Goal: Task Accomplishment & Management: Manage account settings

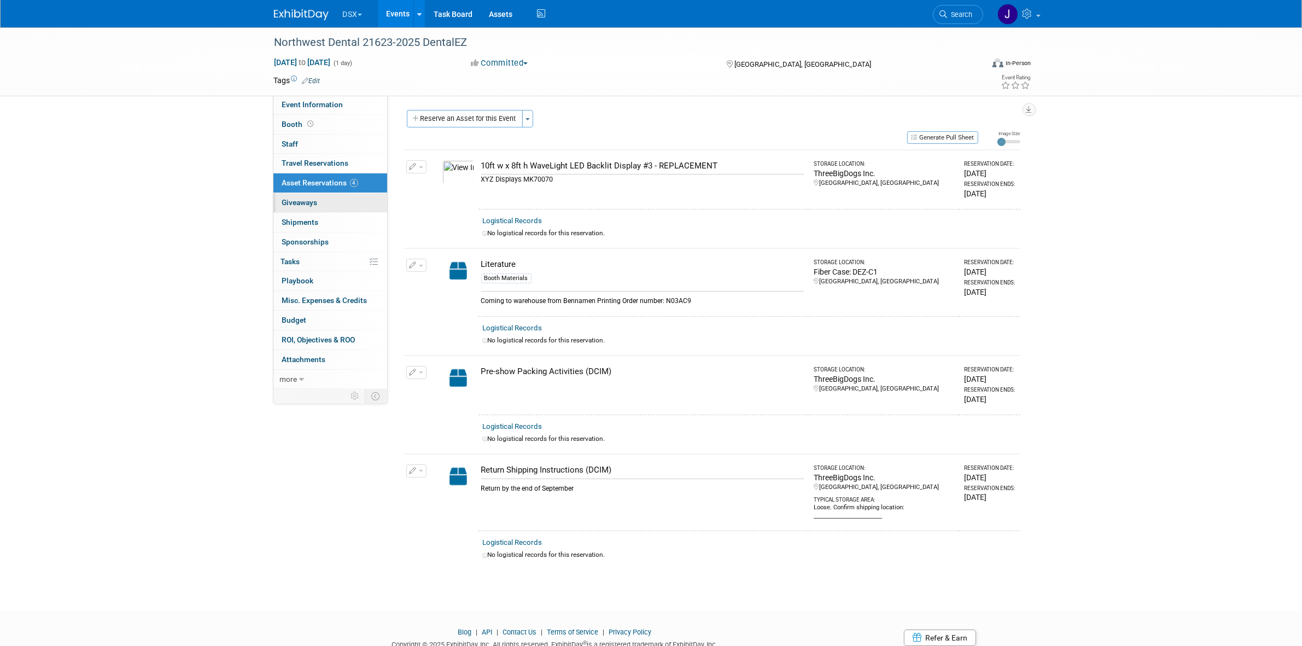
click at [326, 211] on link "0 Giveaways 0" at bounding box center [330, 202] width 114 height 19
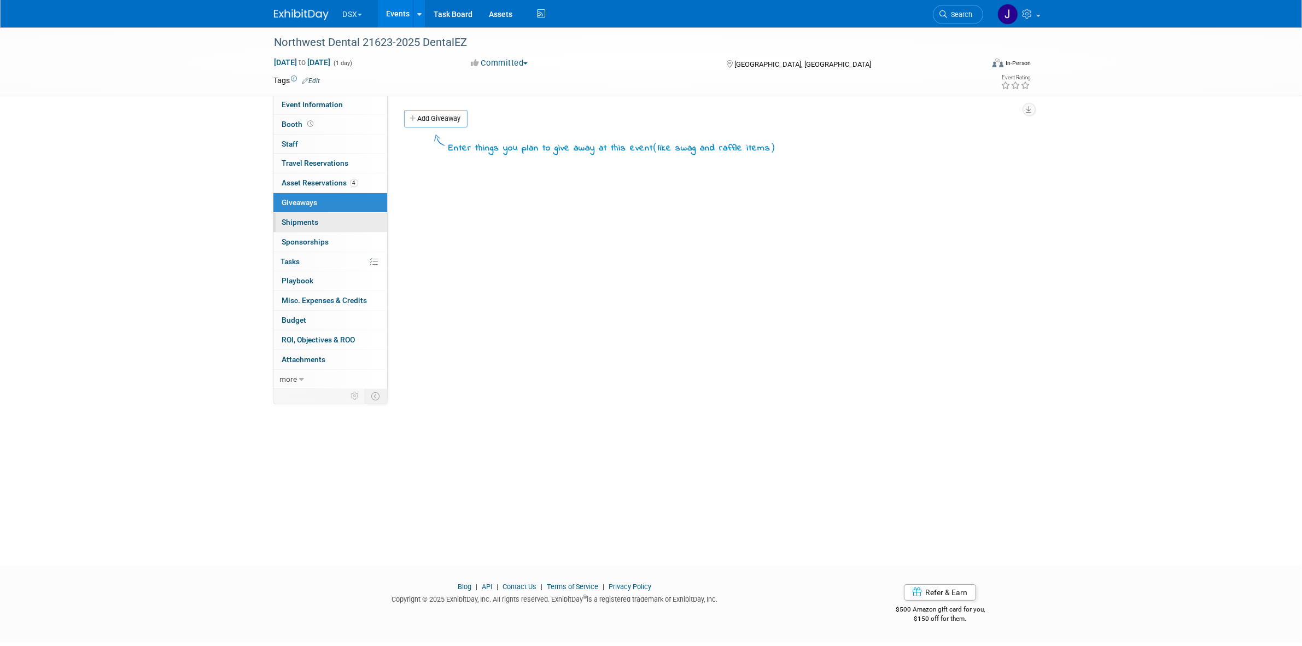
click at [327, 219] on link "0 Shipments 0" at bounding box center [330, 222] width 114 height 19
click at [423, 115] on link "Add a Shipment" at bounding box center [438, 118] width 68 height 17
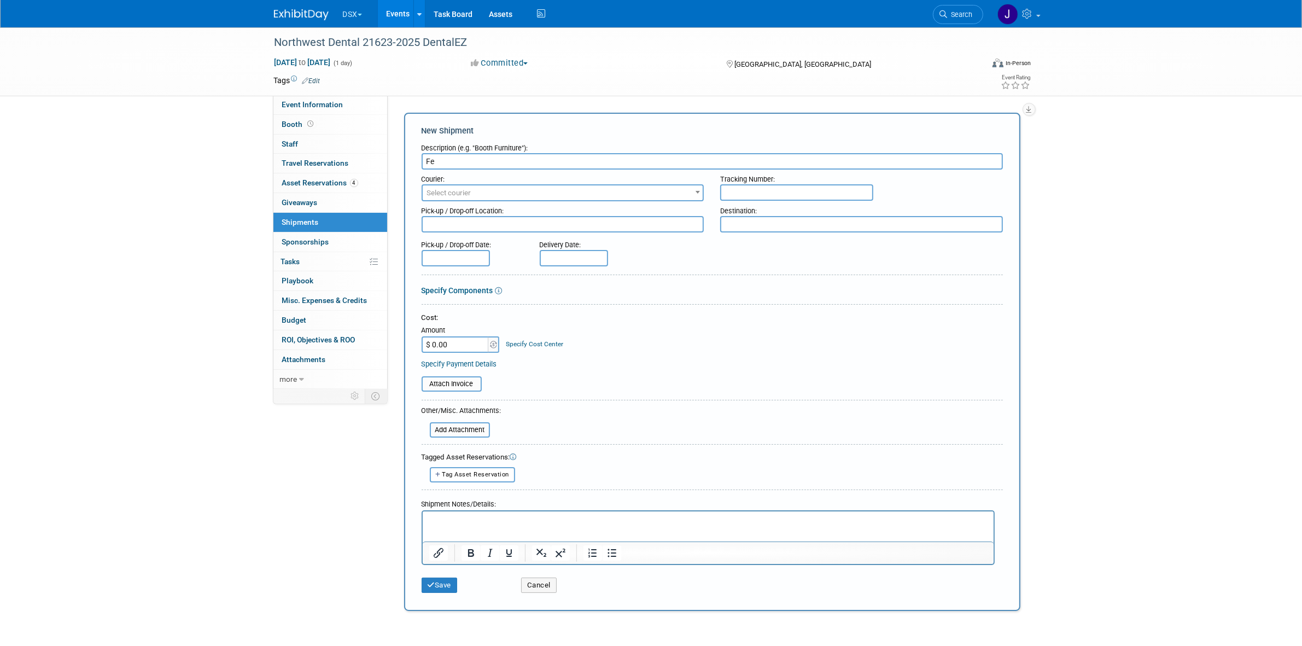
type input "F"
click at [435, 165] on input "1 wavelight Case dcim to" at bounding box center [712, 161] width 581 height 16
click at [491, 161] on input "1 wavelight Case dcim to" at bounding box center [712, 161] width 581 height 16
click at [436, 167] on input "1 wavelight Case DCIM to" at bounding box center [712, 161] width 581 height 16
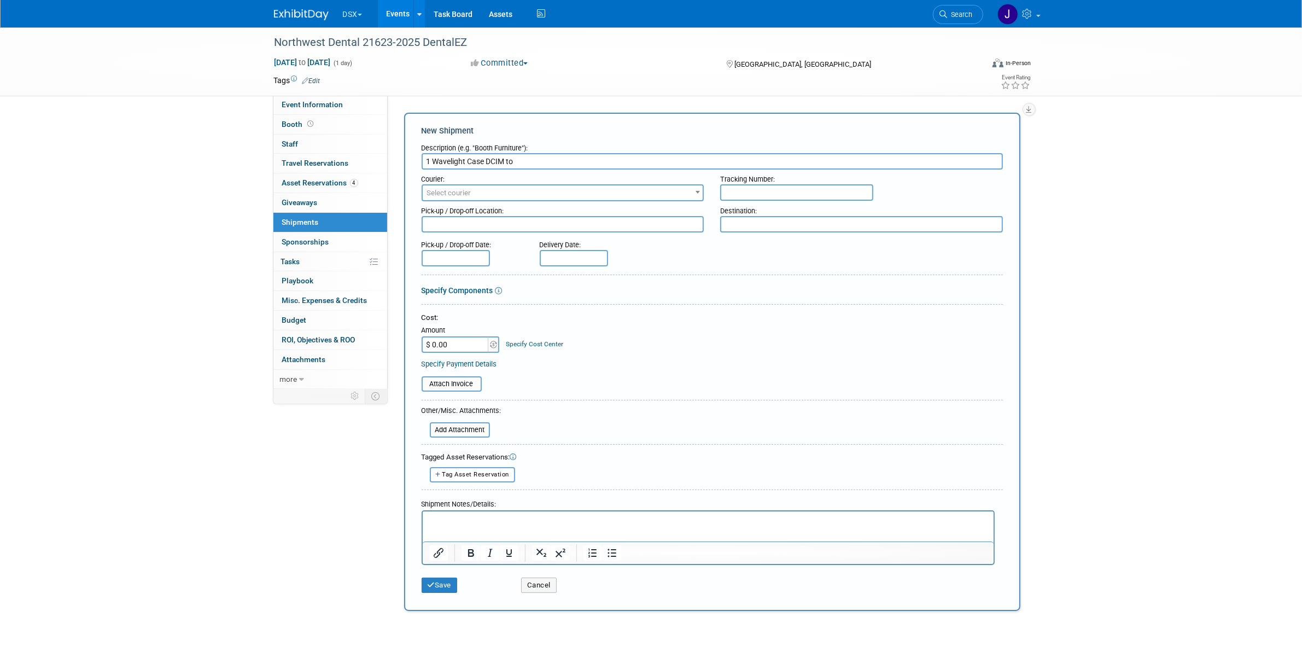
click at [548, 165] on input "1 Wavelight Case DCIM to" at bounding box center [712, 161] width 581 height 16
drag, startPoint x: 517, startPoint y: 159, endPoint x: 569, endPoint y: 151, distance: 52.5
click at [569, 151] on div "Description (e.g. "Booth Furniture"): 1 Wavelight Case DCIM to DSX NWDM" at bounding box center [712, 153] width 581 height 31
type input "1 Wavelight Case DCIM to DSX NWDM"
click at [761, 219] on textarea at bounding box center [861, 224] width 283 height 16
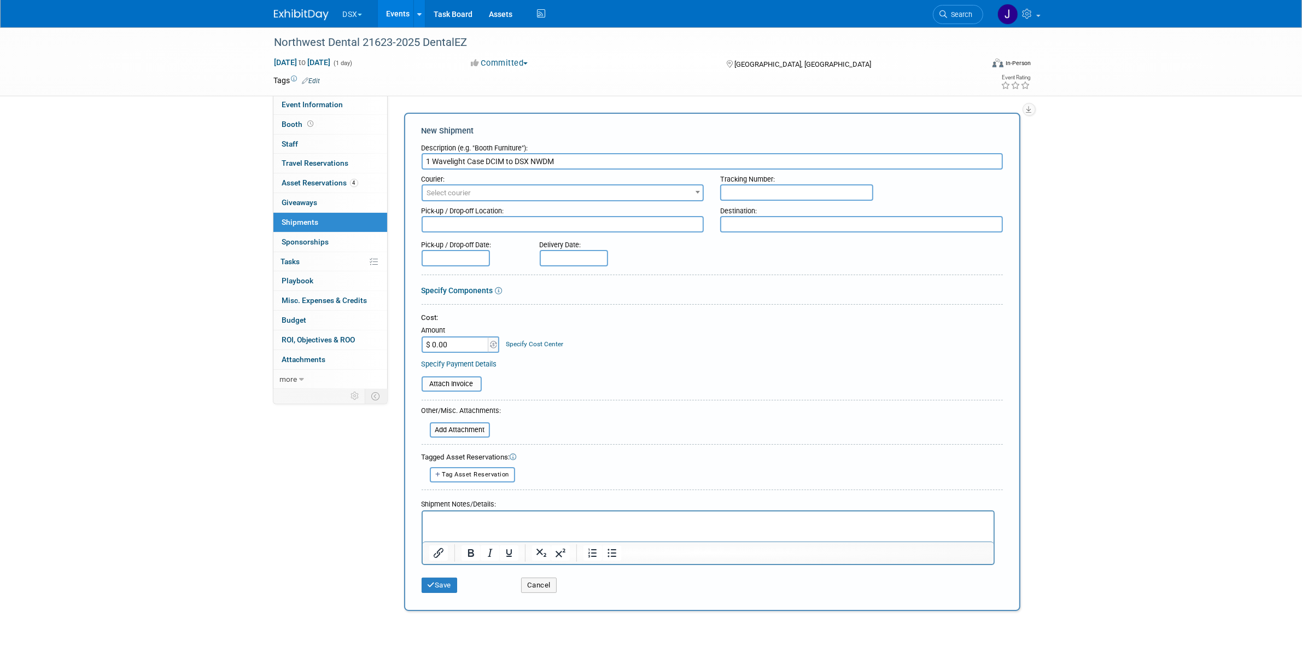
paste textarea "DSX NWDM"
type textarea "DSX NWDM"
click at [548, 223] on textarea at bounding box center [563, 224] width 283 height 16
type textarea "DCIM"
click at [793, 190] on input "text" at bounding box center [796, 192] width 153 height 16
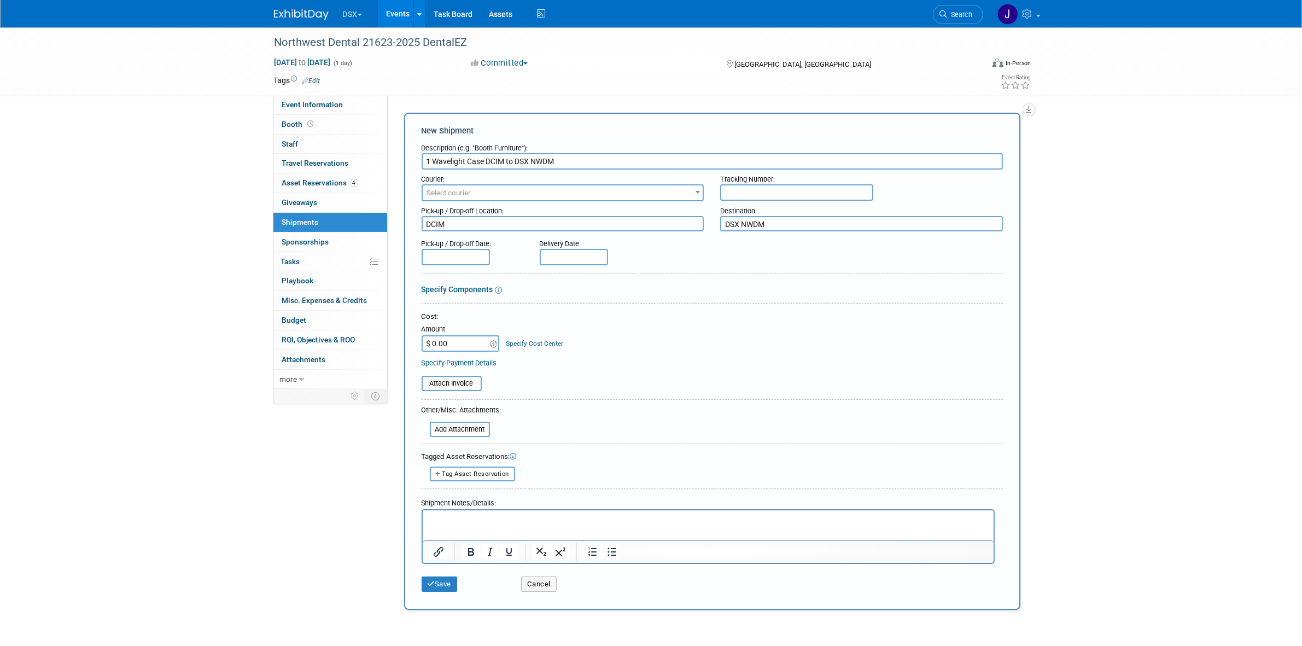
paste input "884106797236"
type input "884106797236"
click at [480, 256] on input "text" at bounding box center [456, 257] width 68 height 16
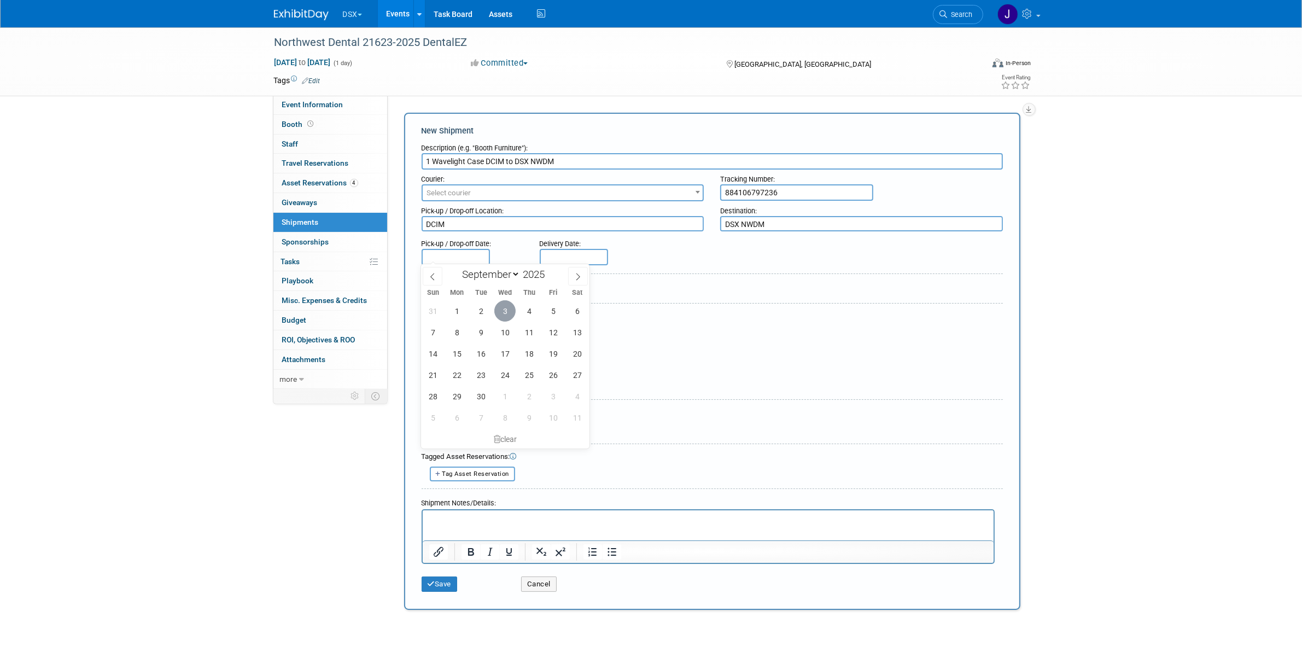
click at [504, 313] on span "3" at bounding box center [504, 310] width 21 height 21
type input "[DATE]"
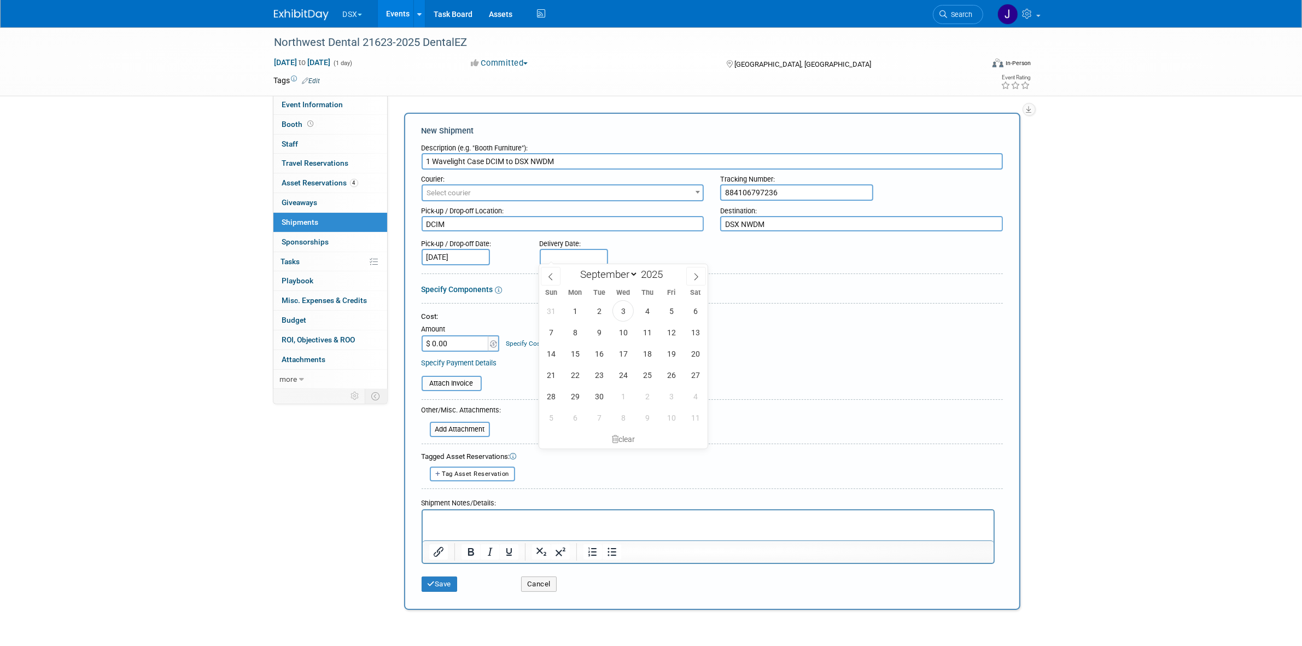
click at [558, 252] on input "text" at bounding box center [574, 257] width 68 height 16
click at [600, 331] on span "9" at bounding box center [598, 332] width 21 height 21
type input "[DATE]"
click at [471, 378] on input "file" at bounding box center [416, 383] width 130 height 13
click at [856, 220] on textarea "DSX NWDM" at bounding box center [861, 224] width 283 height 16
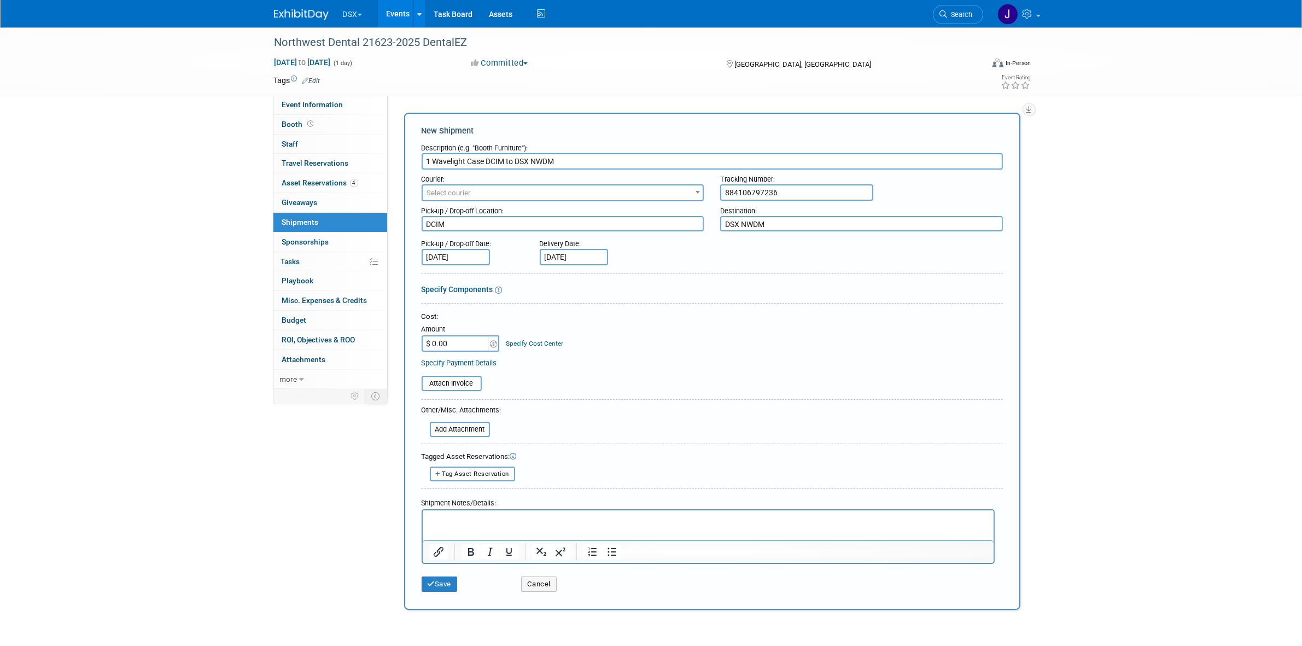
click at [856, 220] on textarea "DSX NWDM" at bounding box center [861, 224] width 283 height 16
click at [428, 377] on input "file" at bounding box center [416, 383] width 130 height 13
click at [503, 529] on p "Rich Text Area. Press ALT-0 for help." at bounding box center [708, 526] width 558 height 11
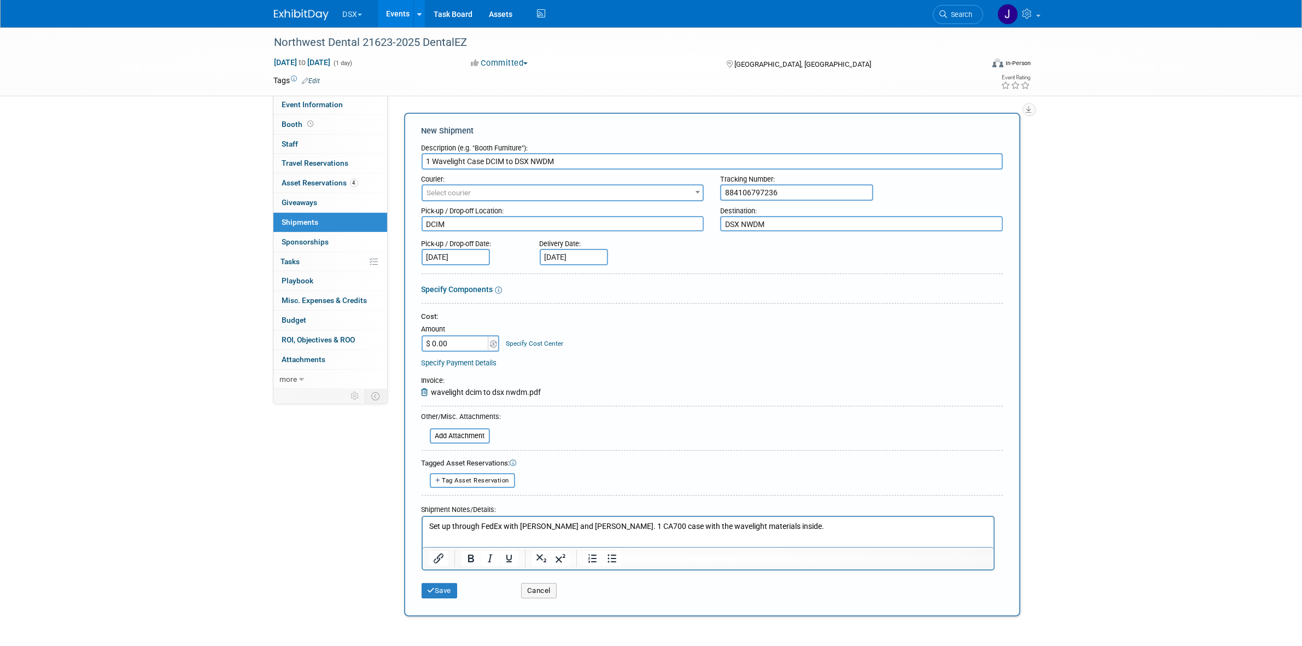
click at [481, 187] on span "Select courier" at bounding box center [563, 192] width 281 height 15
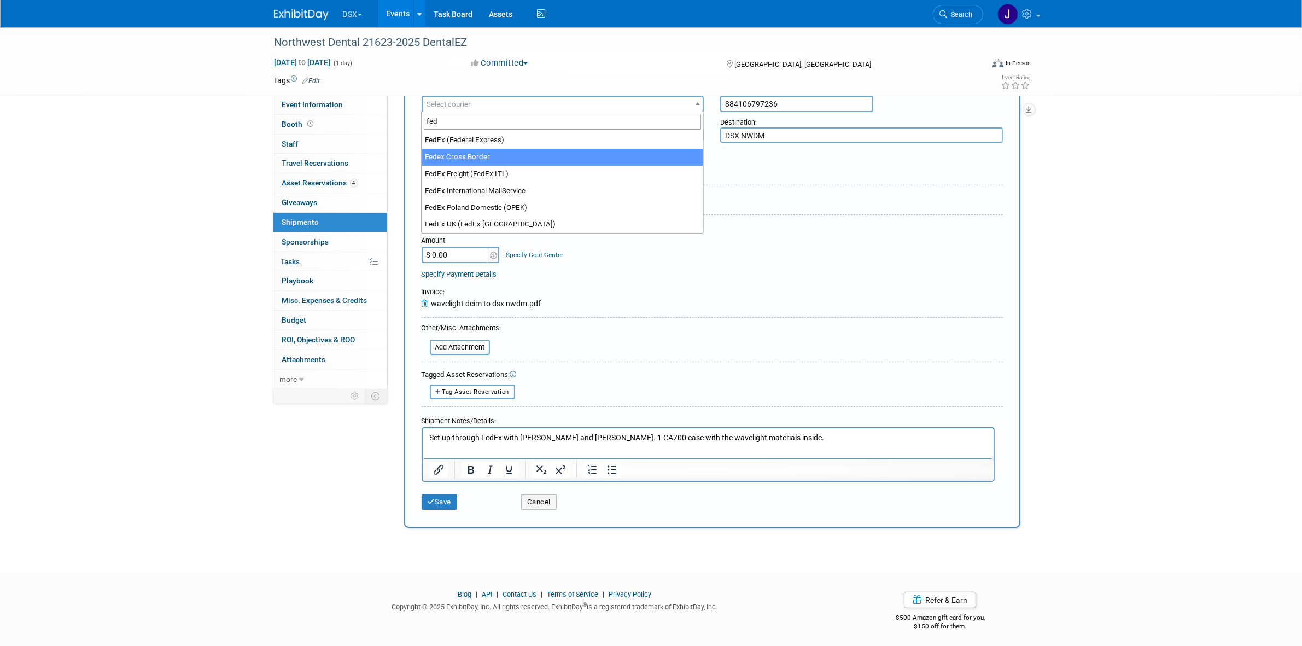
scroll to position [90, 0]
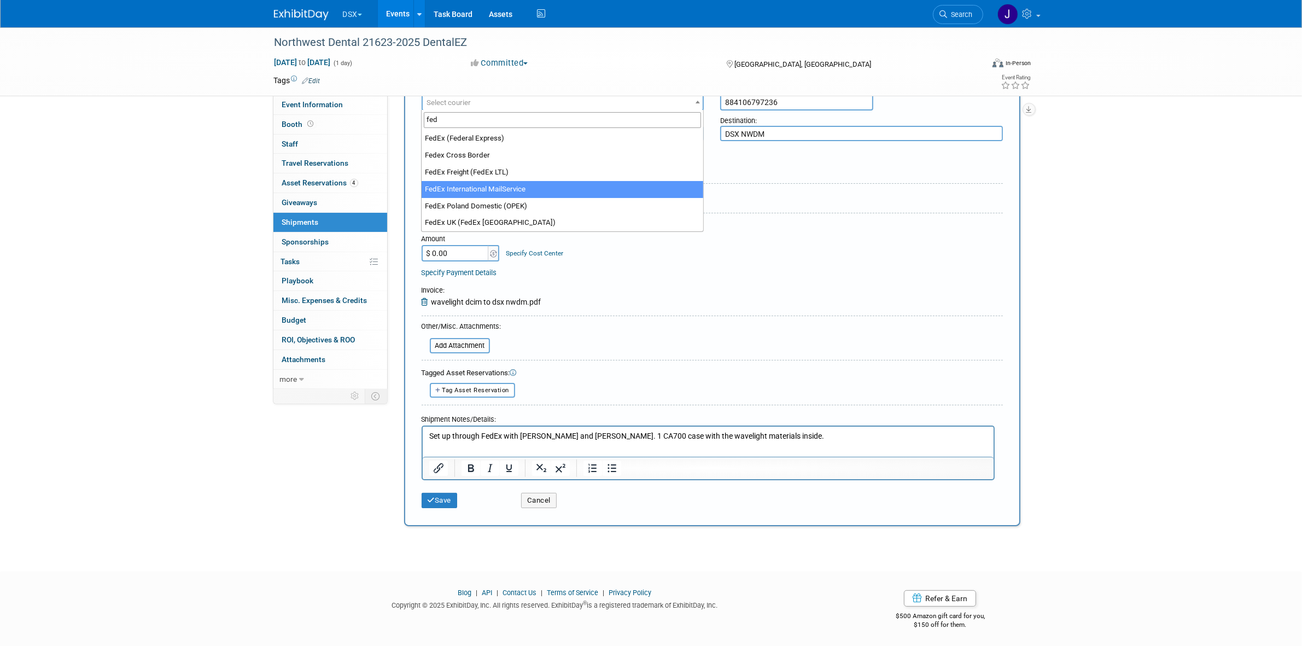
type input "fed"
select select "209"
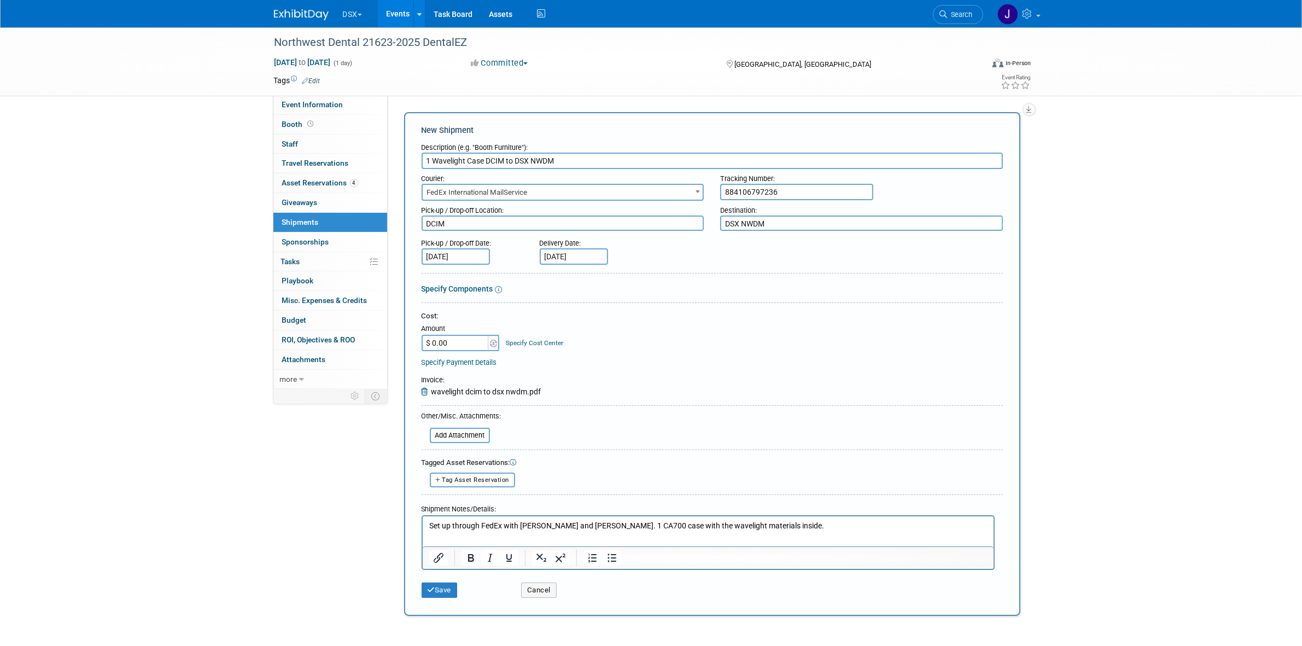
scroll to position [0, 0]
click at [568, 190] on span "FedEx International MailService" at bounding box center [563, 192] width 281 height 15
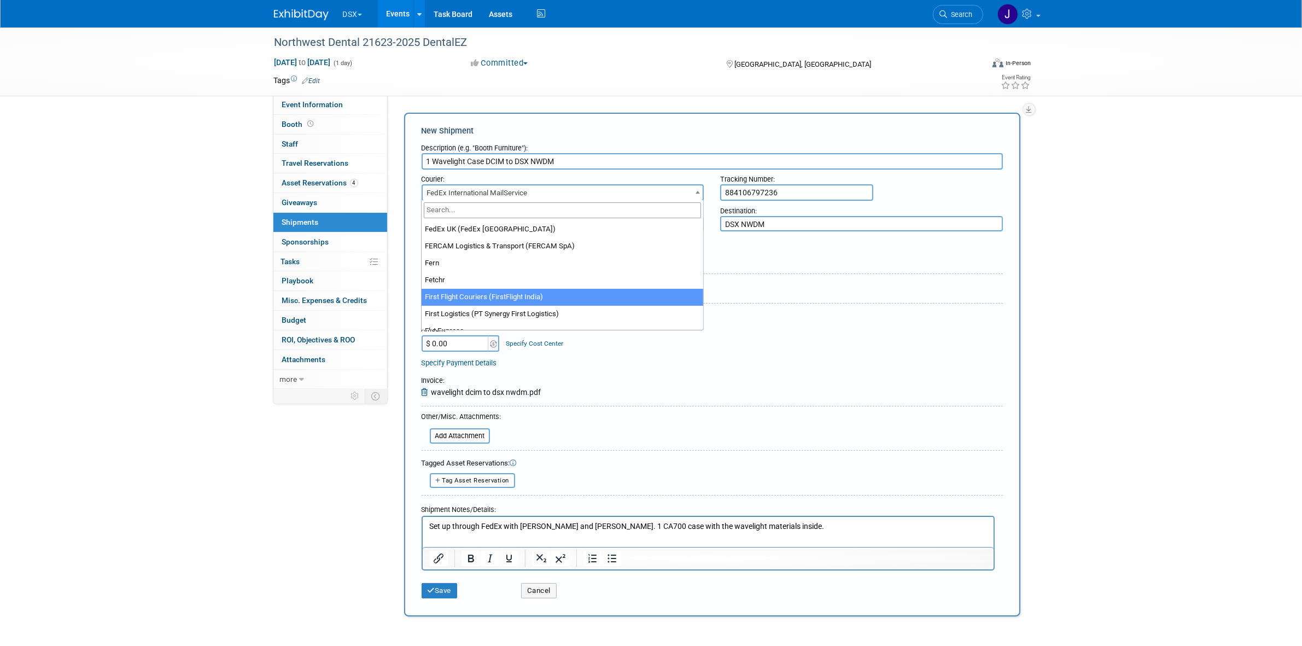
scroll to position [3608, 0]
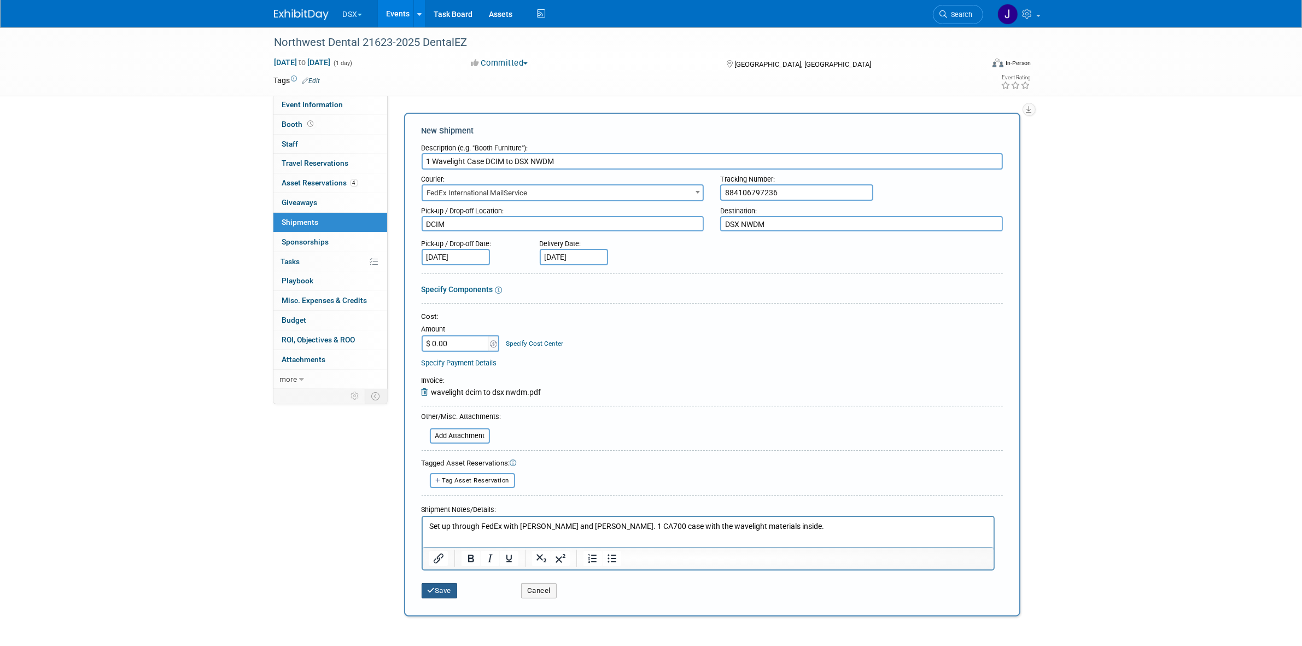
click at [458, 584] on button "Save" at bounding box center [440, 590] width 36 height 15
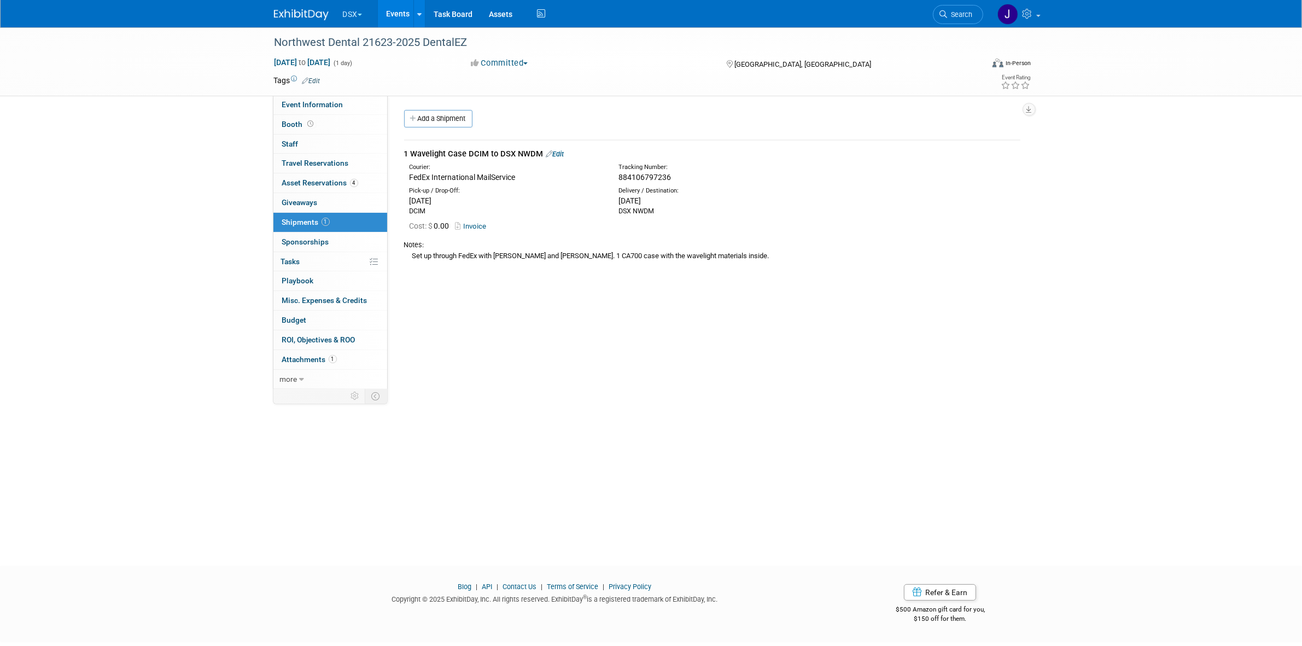
click at [556, 151] on link "Edit" at bounding box center [555, 154] width 18 height 8
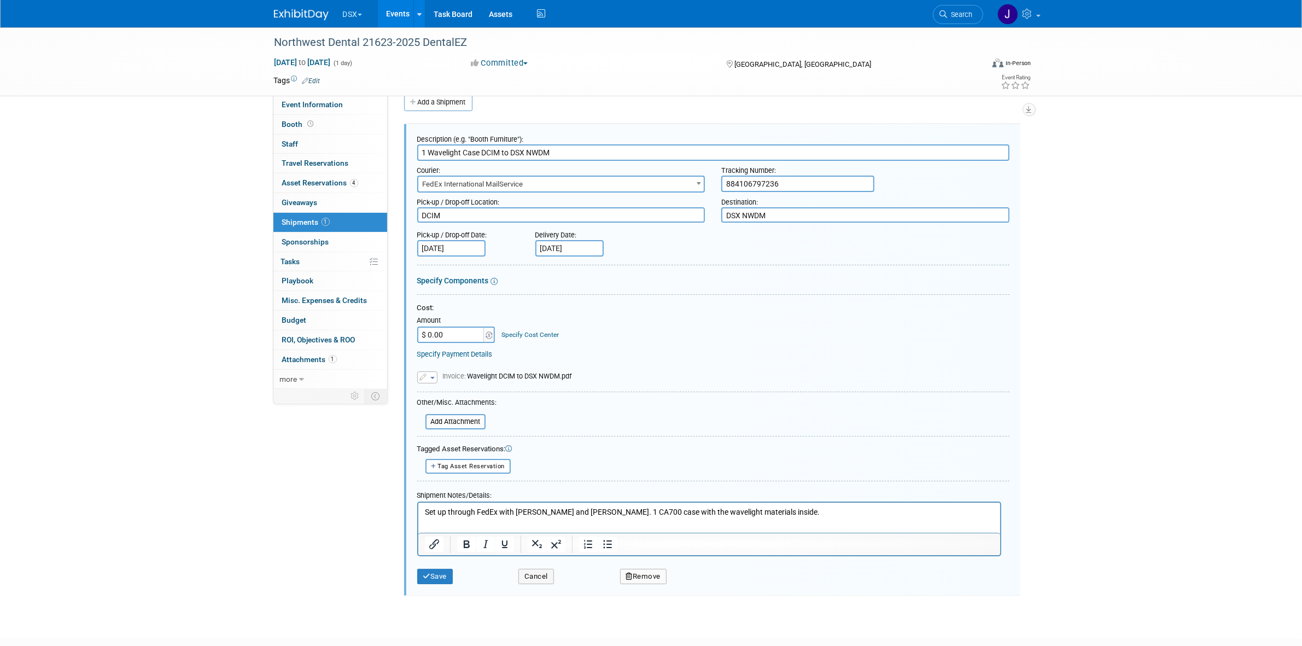
scroll to position [0, 0]
click at [739, 181] on input "884106797236" at bounding box center [797, 184] width 153 height 16
paste input "9374428"
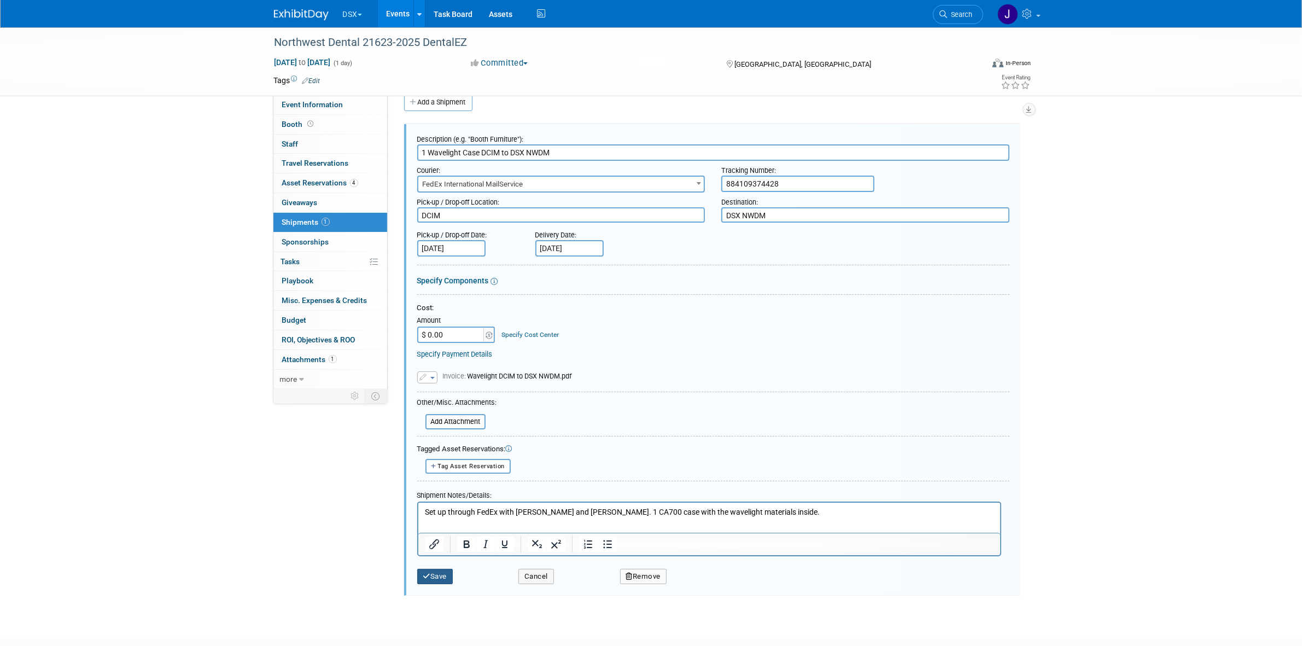
type input "884109374428"
click at [435, 569] on button "Save" at bounding box center [435, 576] width 36 height 15
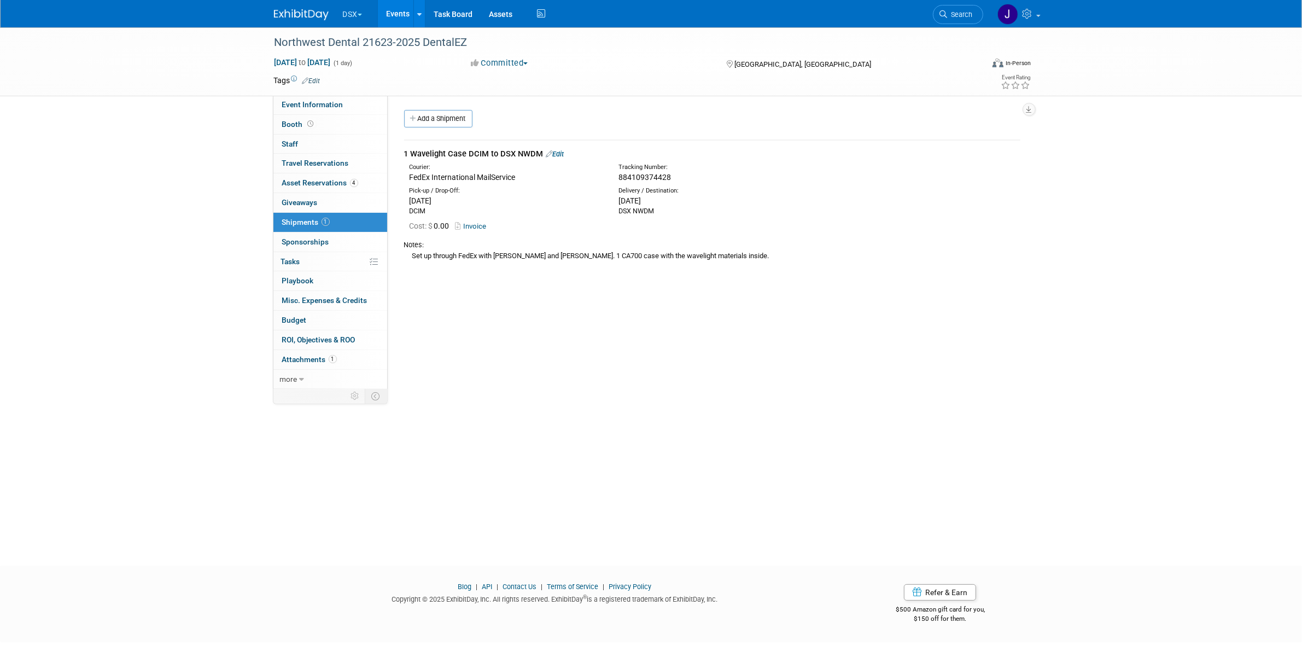
click at [547, 156] on icon at bounding box center [549, 153] width 7 height 7
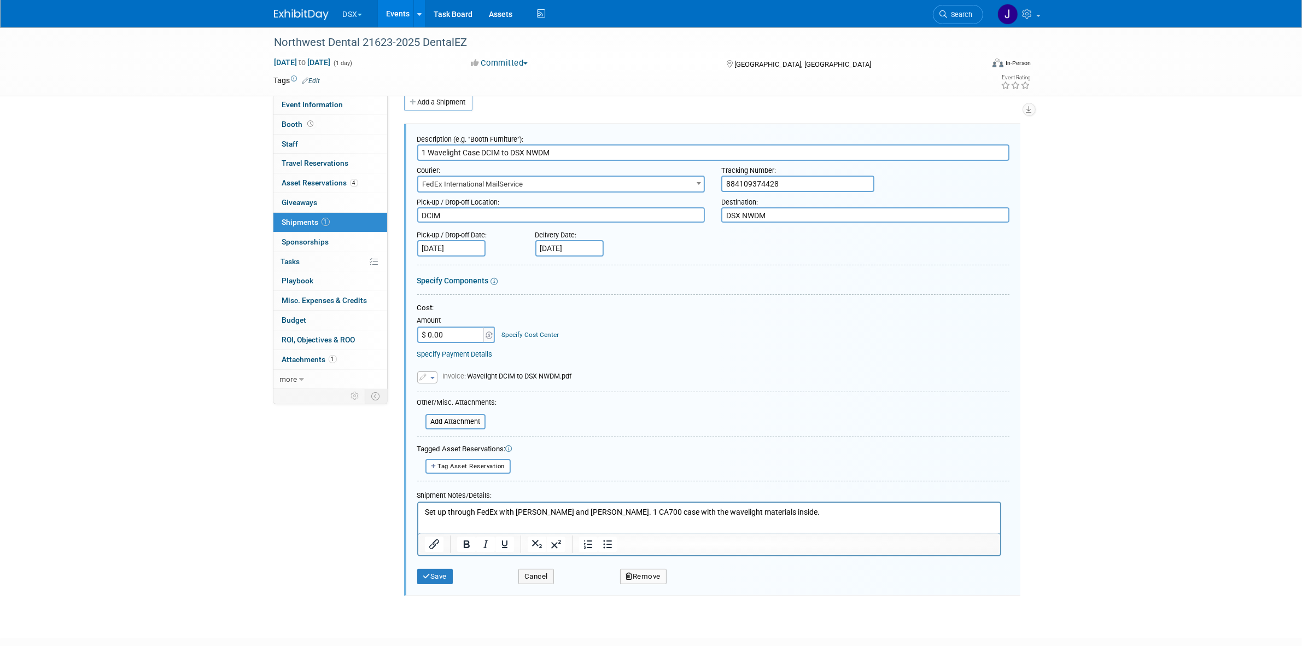
click at [419, 373] on button "button" at bounding box center [427, 377] width 20 height 12
click at [439, 406] on link "Remove attachment" at bounding box center [472, 408] width 109 height 15
click at [439, 372] on input "file" at bounding box center [411, 374] width 130 height 13
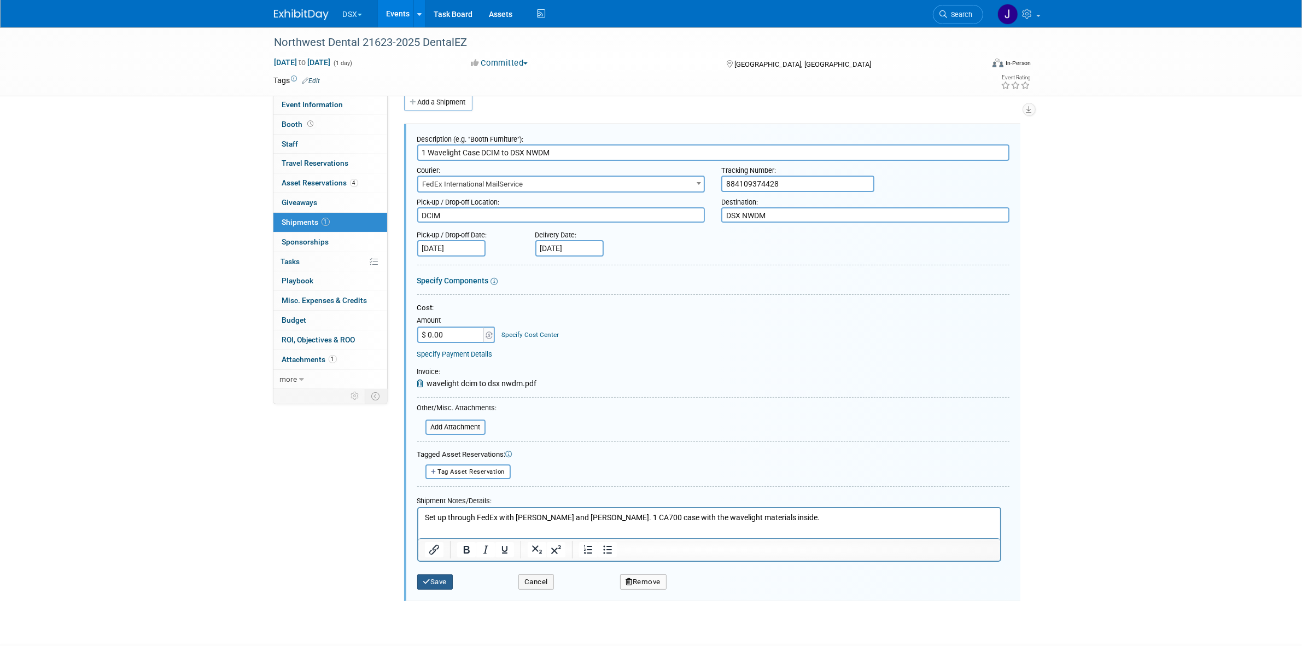
click at [431, 576] on button "Save" at bounding box center [435, 581] width 36 height 15
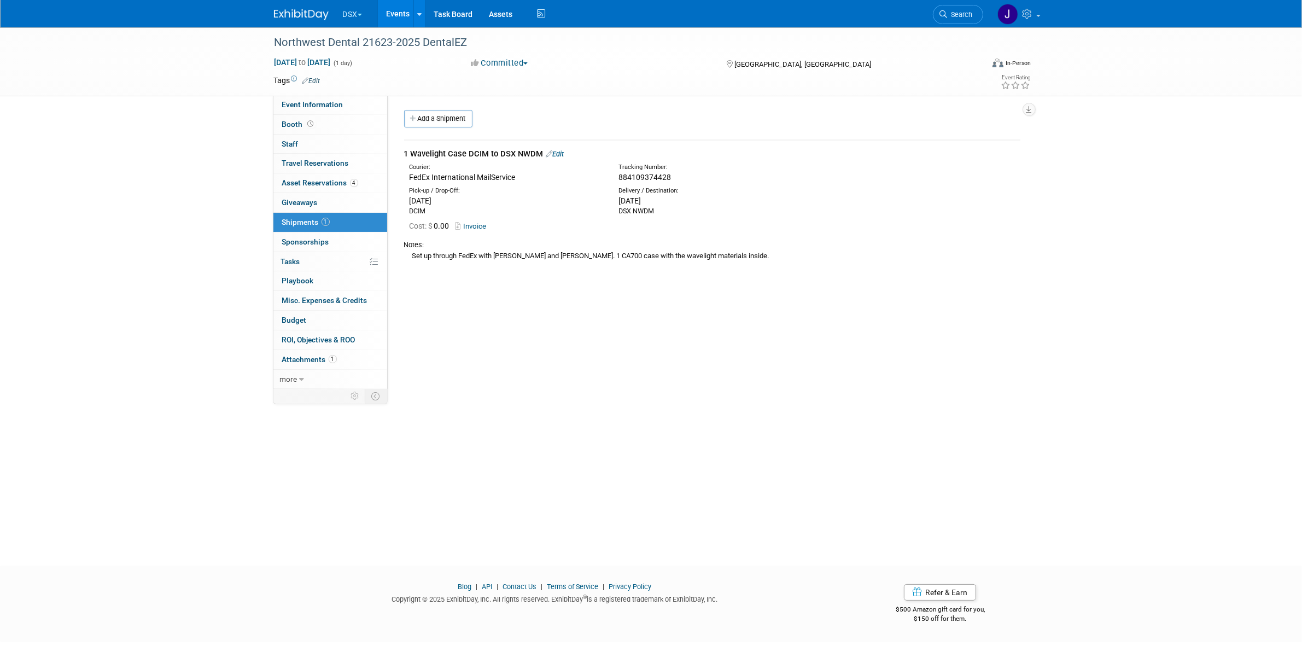
click at [435, 129] on div "Add a Shipment" at bounding box center [714, 120] width 627 height 20
click at [438, 118] on link "Add a Shipment" at bounding box center [438, 118] width 68 height 17
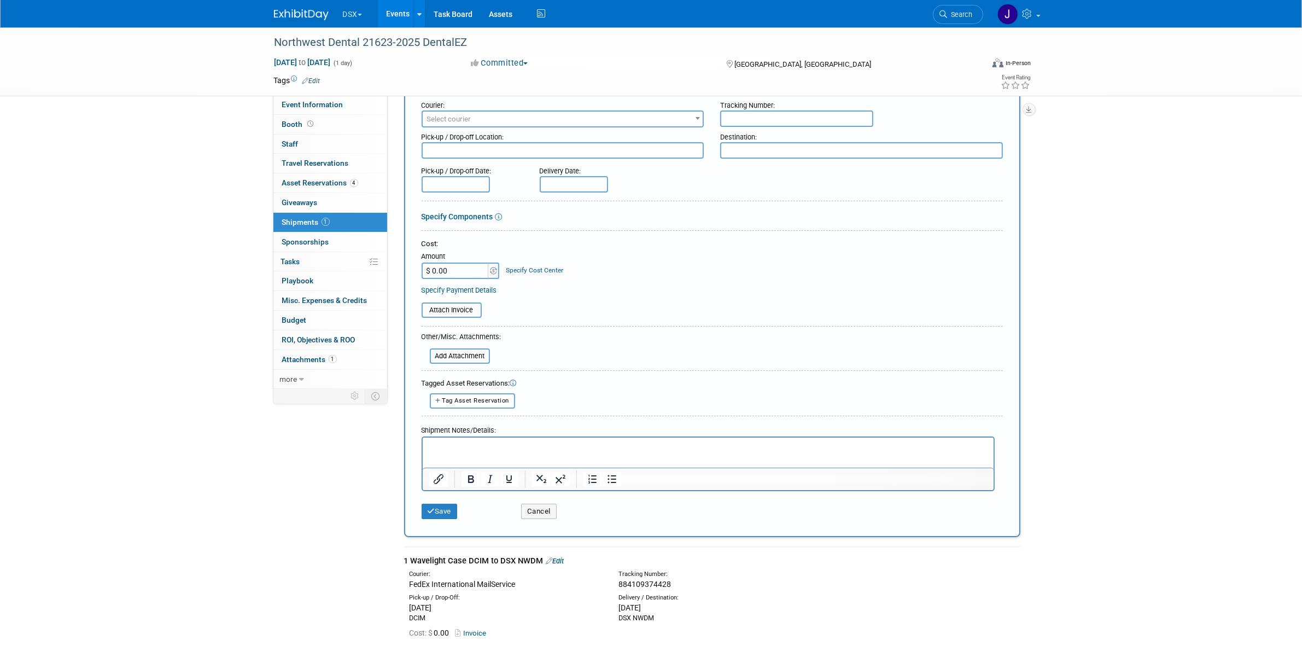
scroll to position [220, 0]
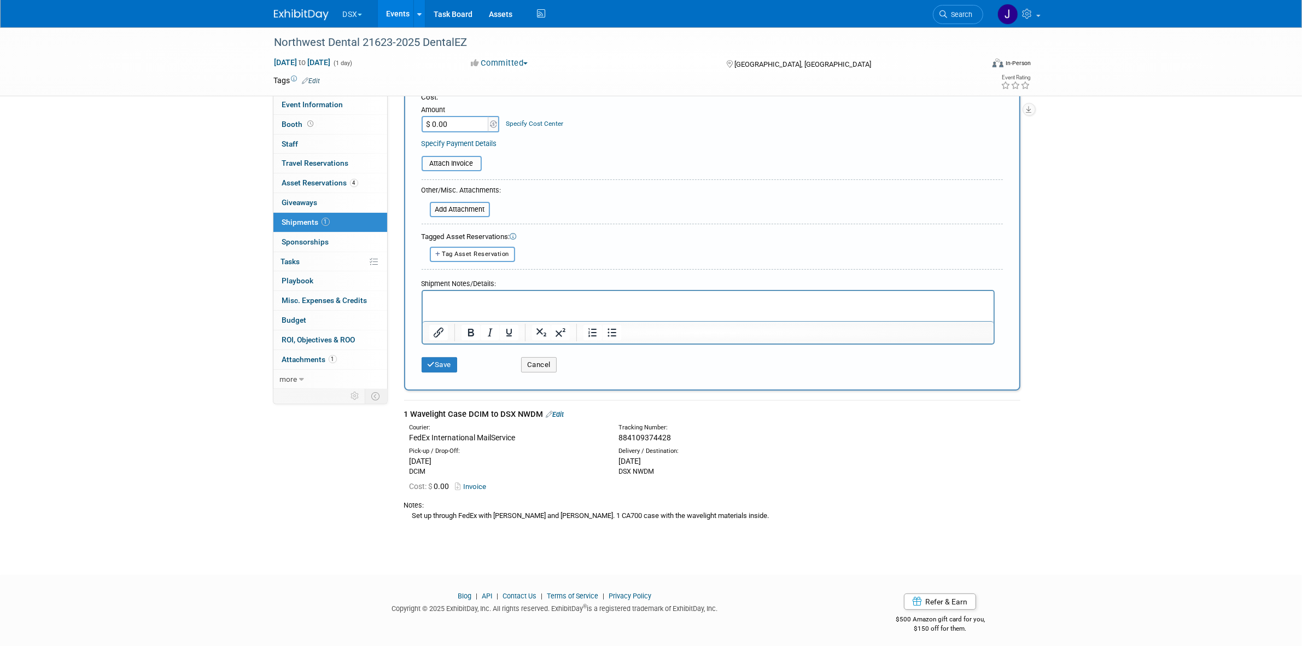
click at [504, 411] on div "1 Wavelight Case DCIM to DSX NWDM Edit" at bounding box center [712, 413] width 616 height 11
click at [503, 410] on div "1 Wavelight Case DCIM to DSX NWDM Edit" at bounding box center [712, 413] width 616 height 11
click at [503, 409] on div "1 Wavelight Case DCIM to DSX NWDM Edit" at bounding box center [712, 413] width 616 height 11
copy div "1 Wavelight Case DCIM to DSX NWDM"
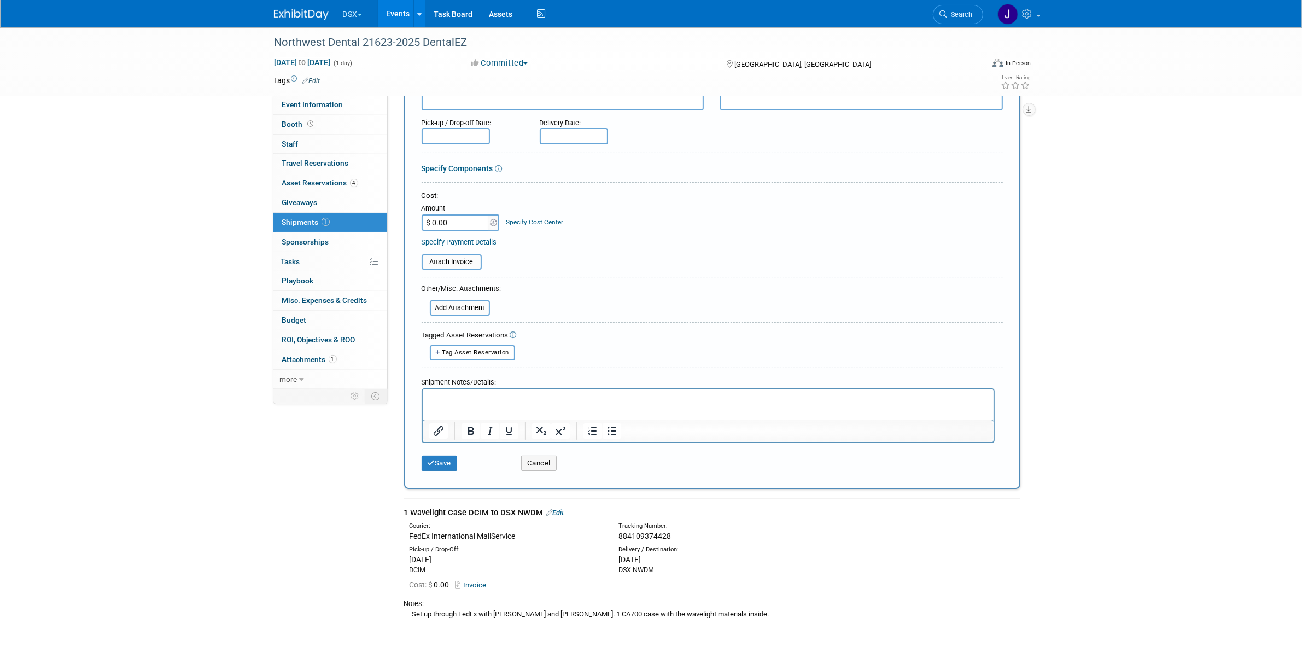
scroll to position [0, 0]
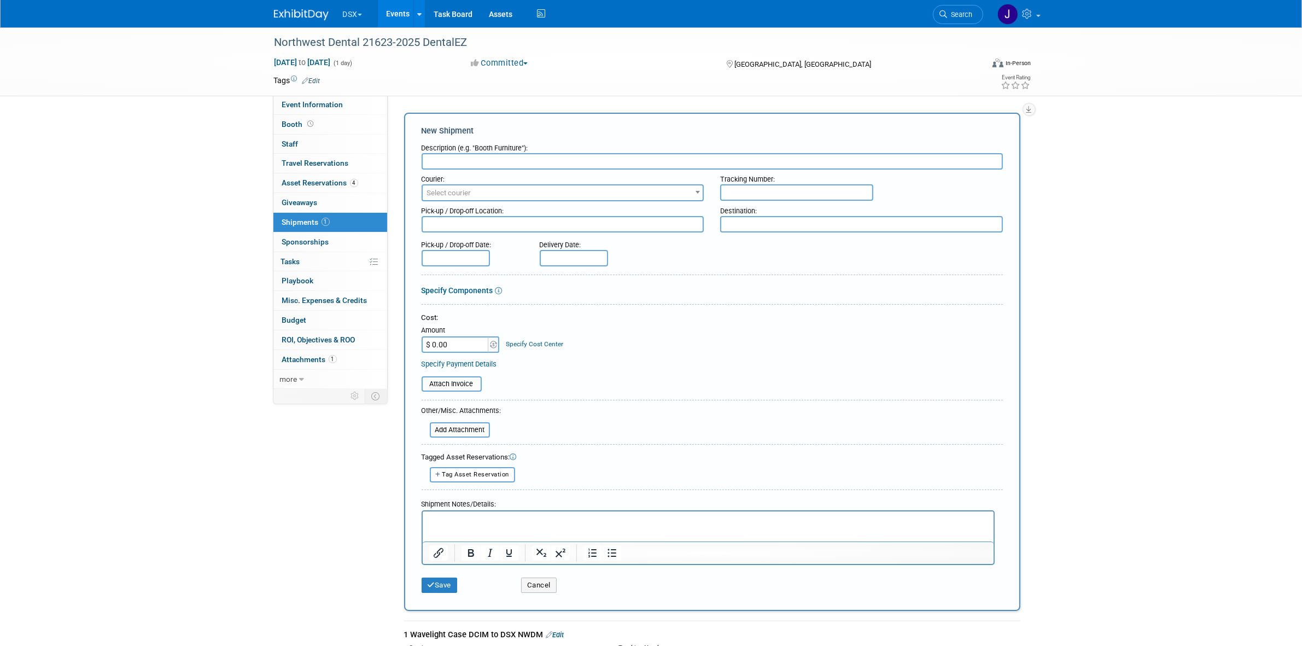
click at [524, 162] on input "text" at bounding box center [712, 161] width 581 height 16
paste input "1 Wavelight Case DCIM to DSX NWDM"
click at [495, 157] on input "1 Wavelight Case DCIM to DSX NWDM" at bounding box center [712, 161] width 581 height 16
click at [496, 162] on input "1 Wavelight Case to DSX NWDM" at bounding box center [712, 161] width 581 height 16
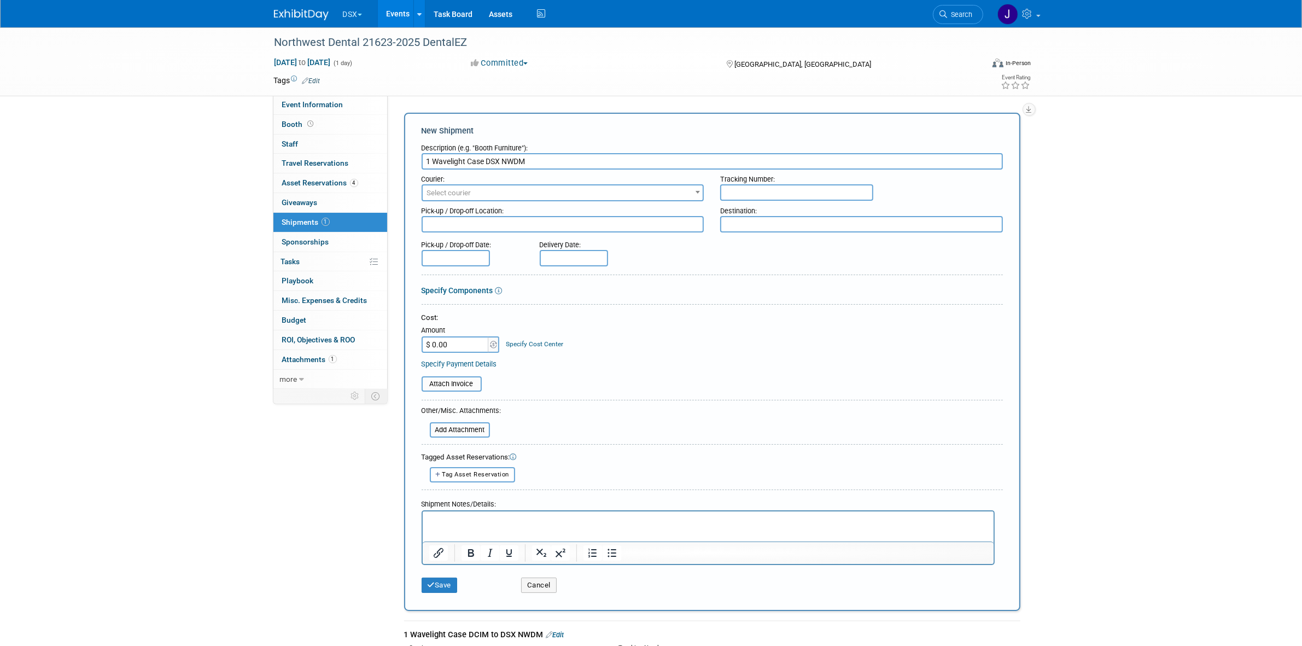
click at [544, 159] on input "1 Wavelight Case DSX NWDM" at bounding box center [712, 161] width 581 height 16
type input "1 Wavelight Case DSX NWDM to DCIM"
click at [602, 201] on div "Pick-up / Drop-off Location:" at bounding box center [563, 208] width 283 height 15
click at [608, 196] on span "Select courier" at bounding box center [563, 192] width 281 height 15
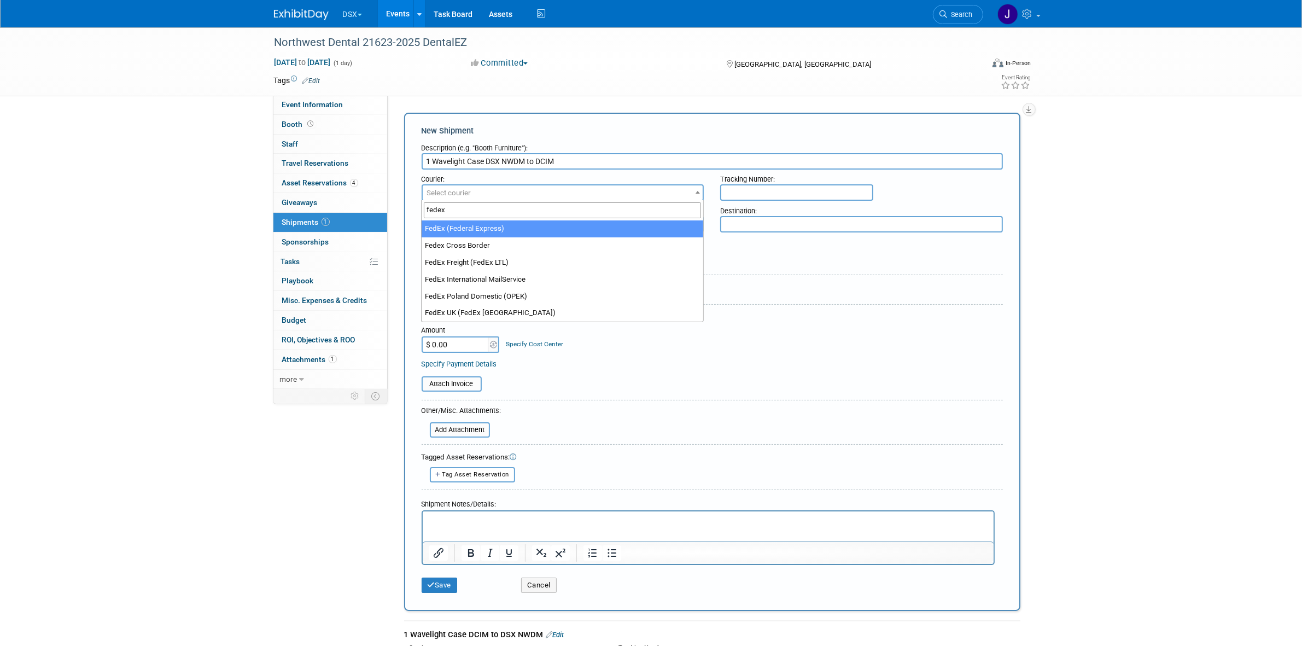
type input "fedex"
select select "206"
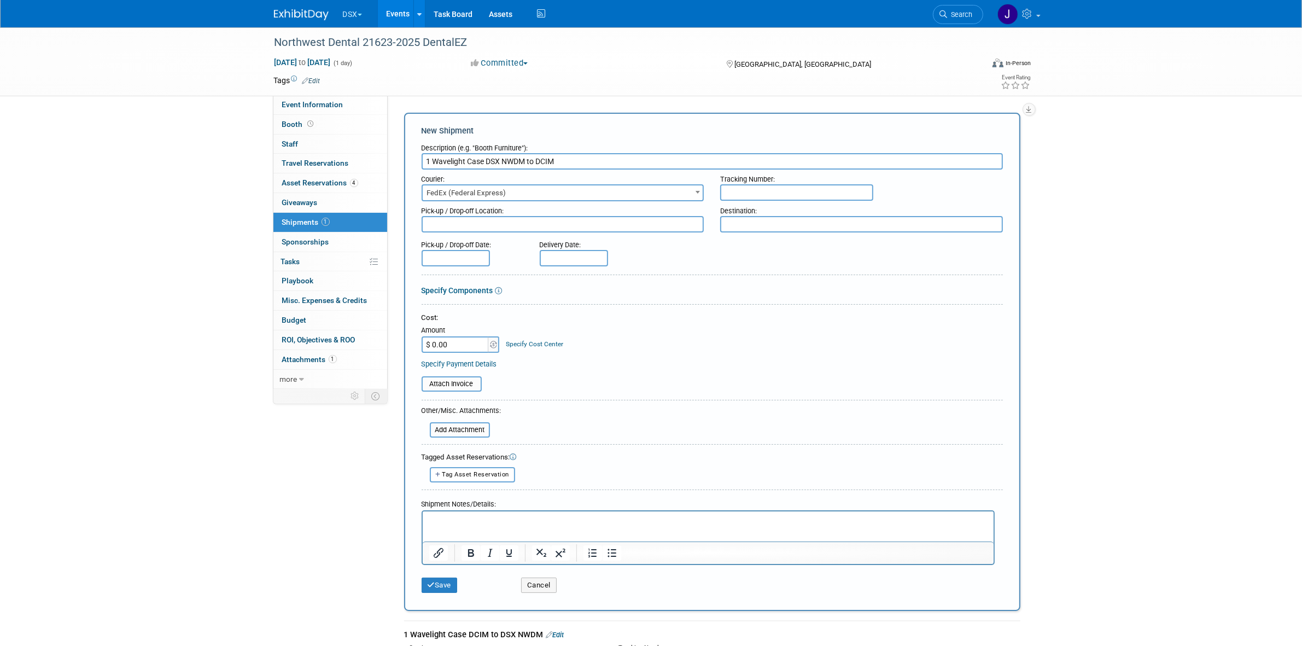
click at [754, 184] on input "text" at bounding box center [796, 192] width 153 height 16
paste input "791924369625"
type input "791924369625"
click at [551, 157] on input "1 Wavelight Case DSX NWDM to DCIM" at bounding box center [712, 161] width 581 height 16
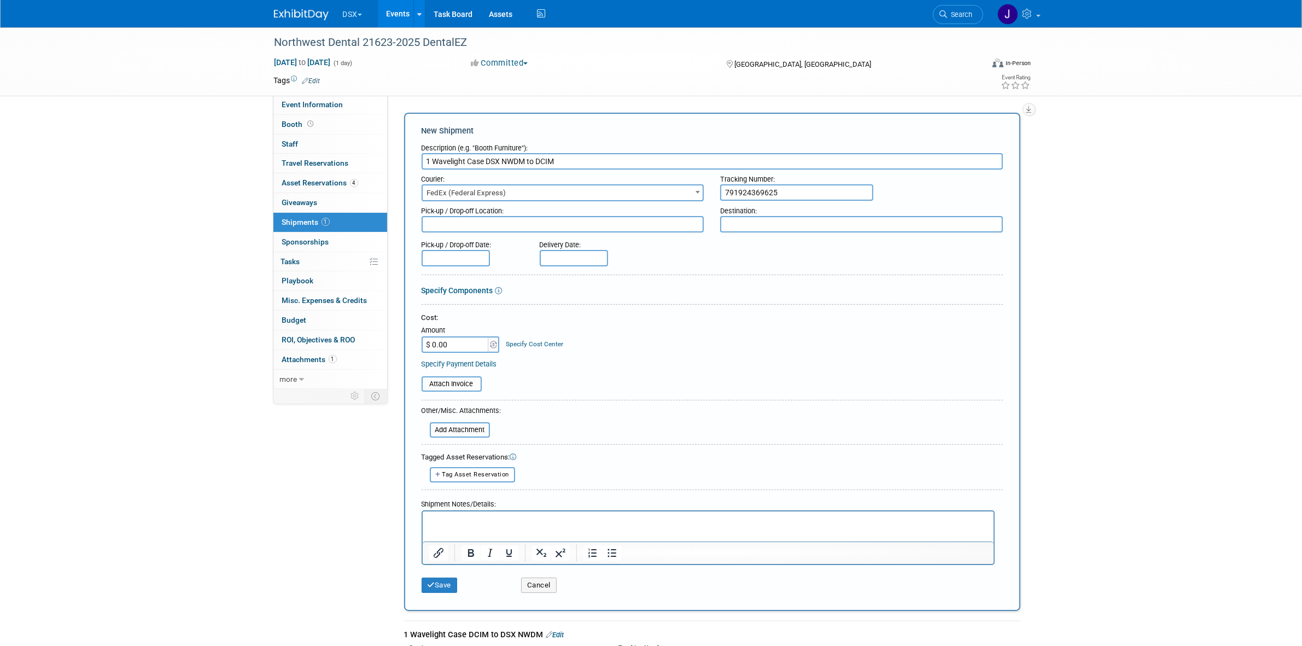
click at [767, 222] on textarea at bounding box center [861, 224] width 283 height 16
paste textarea "DCIM"
type textarea "DCIM"
drag, startPoint x: 527, startPoint y: 157, endPoint x: 488, endPoint y: 160, distance: 38.9
click at [488, 160] on input "1 Wavelight Case DSX NWDM to DCIM" at bounding box center [712, 161] width 581 height 16
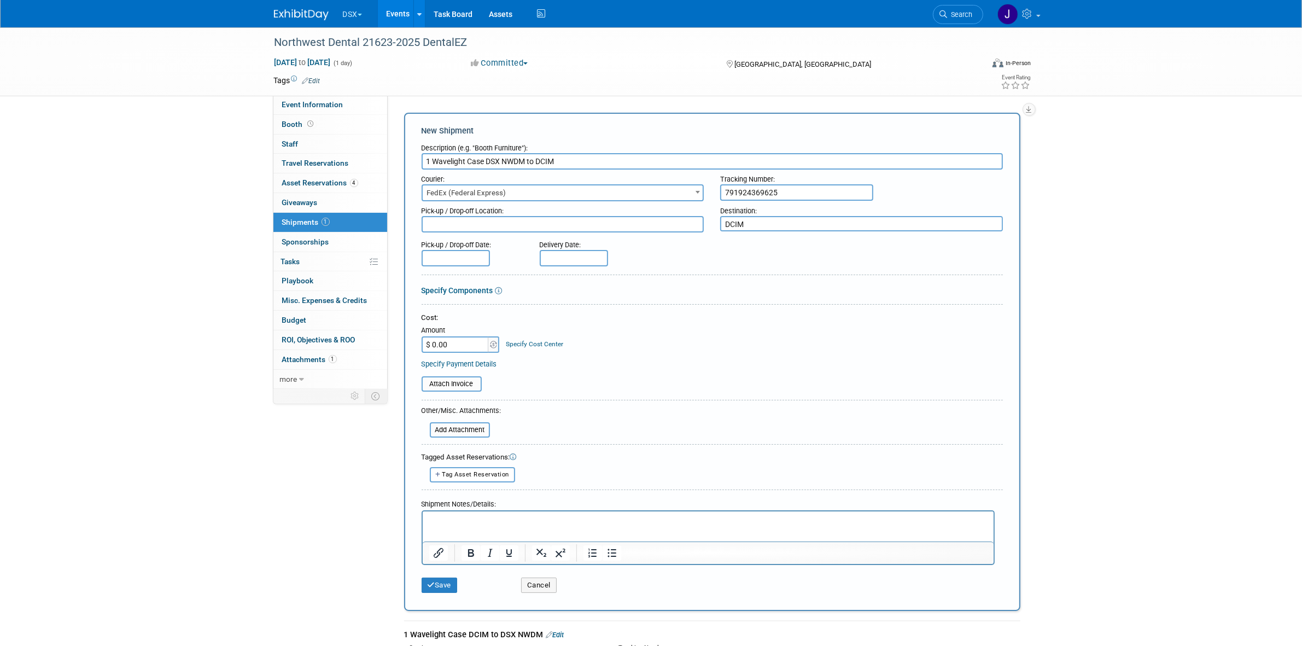
click at [518, 211] on div "Pick-up / Drop-off Location:" at bounding box center [563, 208] width 283 height 15
click at [517, 214] on div "Pick-up / Drop-off Location:" at bounding box center [563, 208] width 283 height 15
click at [516, 220] on textarea at bounding box center [563, 224] width 283 height 16
paste textarea "DSX NWDM"
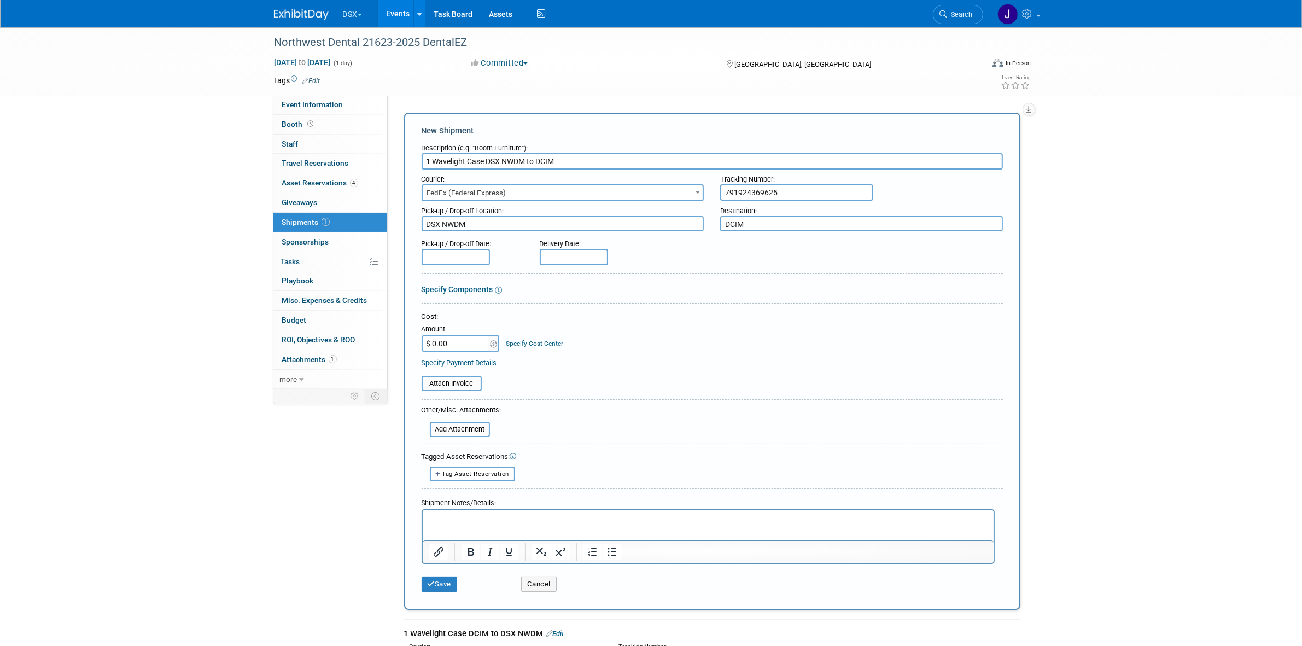
type textarea "DSX NWDM"
click at [475, 257] on body "DSX Explore: My Workspaces 27 Go to Workspace: Accutron Axiodent BaseVac Bien-A…" at bounding box center [651, 323] width 1302 height 646
drag, startPoint x: 456, startPoint y: 376, endPoint x: 470, endPoint y: 364, distance: 18.7
click at [457, 376] on span "22" at bounding box center [456, 374] width 21 height 21
type input "[DATE]"
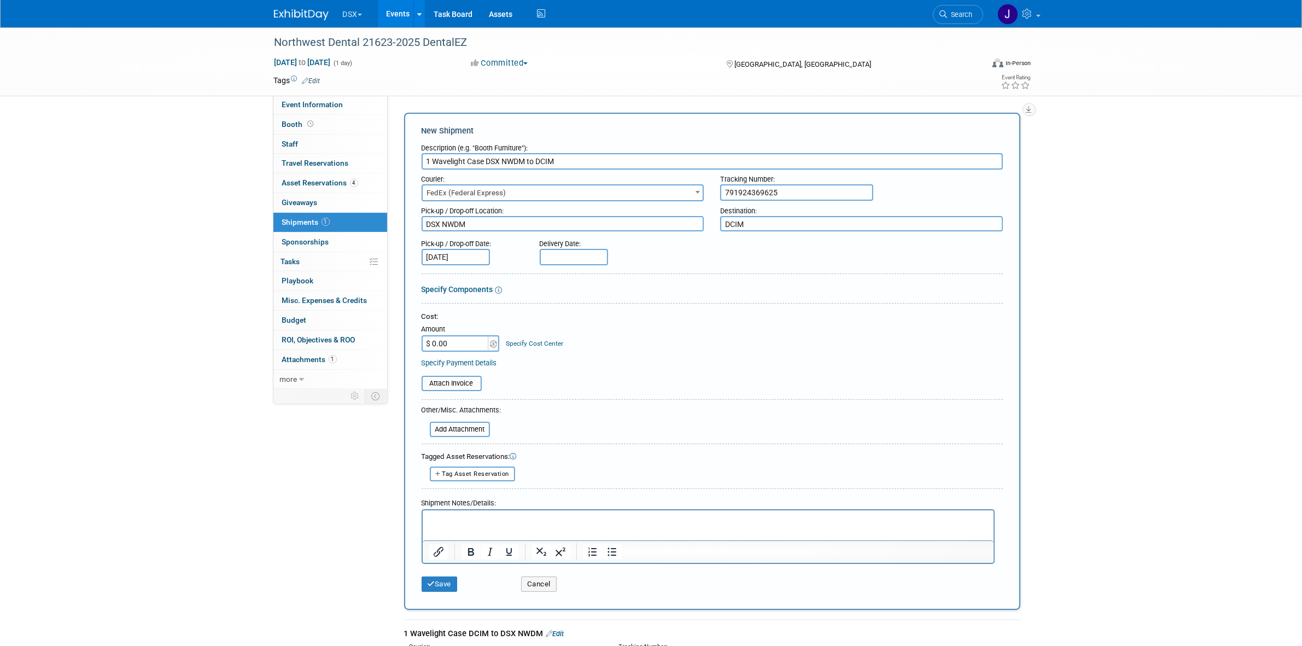
click at [556, 249] on input "text" at bounding box center [574, 257] width 68 height 16
click at [594, 395] on span "30" at bounding box center [598, 396] width 21 height 21
type input "[DATE]"
click at [574, 526] on html at bounding box center [707, 517] width 571 height 15
